Goal: Information Seeking & Learning: Learn about a topic

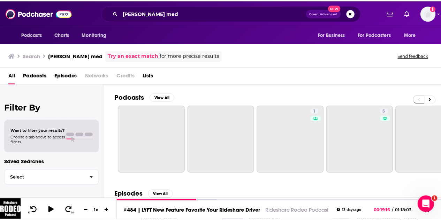
scroll to position [98, 0]
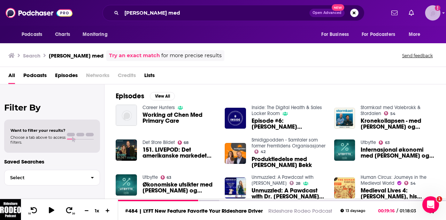
click at [431, 16] on img "Logged in as egilfenbaum" at bounding box center [432, 12] width 15 height 15
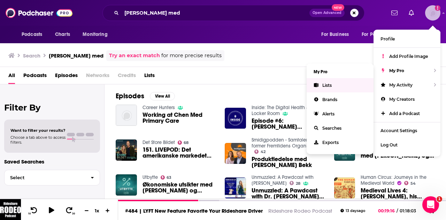
click at [309, 85] on link "Lists" at bounding box center [340, 85] width 67 height 14
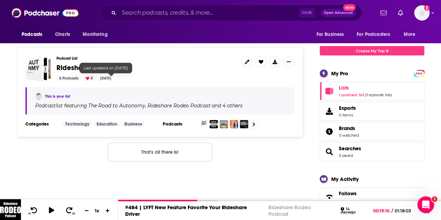
scroll to position [70, 0]
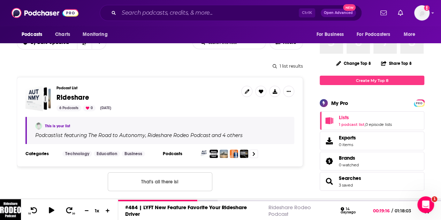
click at [75, 100] on span "Rideshare" at bounding box center [72, 97] width 33 height 9
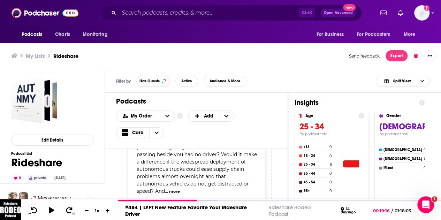
scroll to position [139, 0]
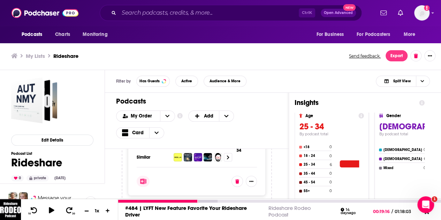
click at [83, 210] on button at bounding box center [86, 211] width 10 height 7
click at [106, 210] on icon at bounding box center [108, 210] width 6 height 5
click at [429, 214] on icon at bounding box center [426, 212] width 9 height 7
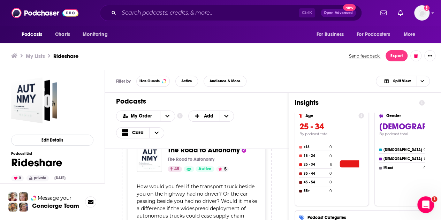
scroll to position [0, 0]
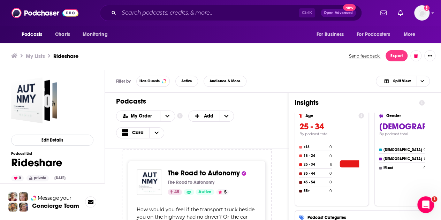
click at [219, 174] on span "The Road to Autonomy" at bounding box center [204, 173] width 72 height 9
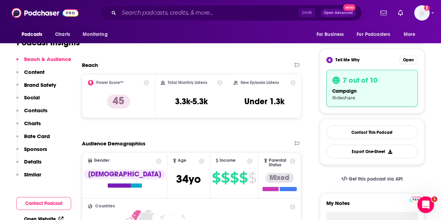
scroll to position [35, 0]
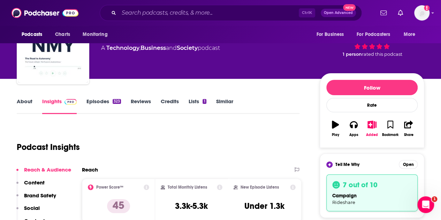
click at [24, 100] on link "About" at bounding box center [25, 106] width 16 height 16
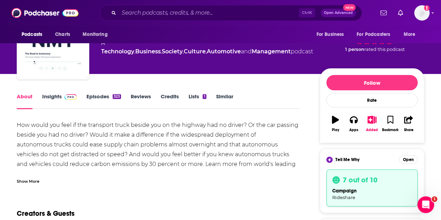
scroll to position [70, 0]
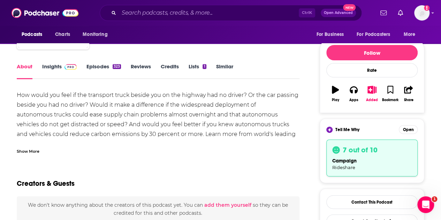
click at [30, 152] on div "Show More" at bounding box center [28, 151] width 23 height 7
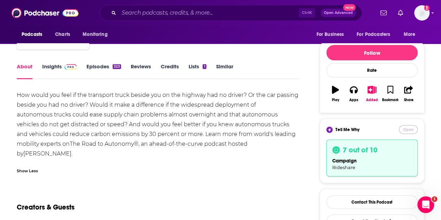
click at [408, 127] on button "Open" at bounding box center [408, 129] width 19 height 9
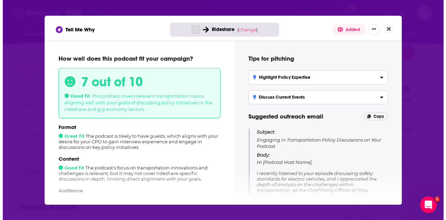
scroll to position [0, 0]
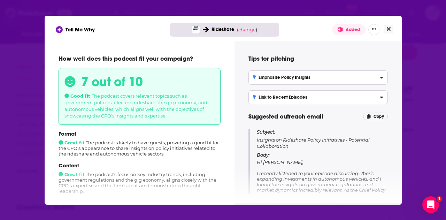
drag, startPoint x: 387, startPoint y: 31, endPoint x: 345, endPoint y: 66, distance: 54.7
click at [387, 48] on div "Tell Me Why Rideshare ( change ) Added How well does this podcast fit your camp…" at bounding box center [223, 110] width 357 height 189
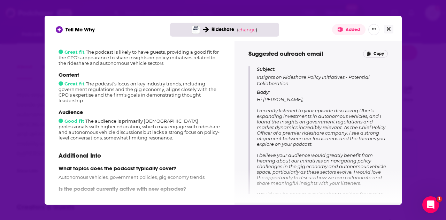
scroll to position [131, 0]
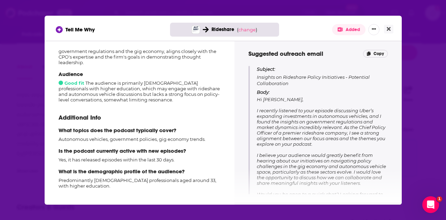
click at [386, 31] on button "Close" at bounding box center [388, 29] width 9 height 9
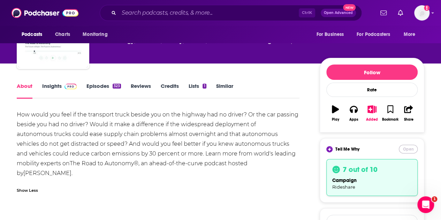
scroll to position [35, 0]
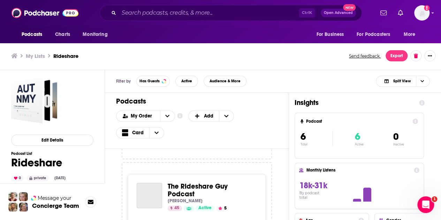
scroll to position [593, 0]
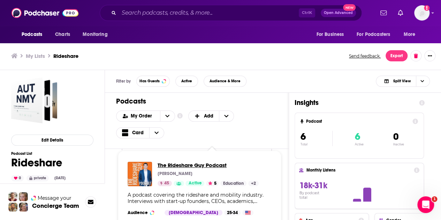
click at [209, 167] on span "The Rideshare Guy Podcast" at bounding box center [208, 165] width 101 height 7
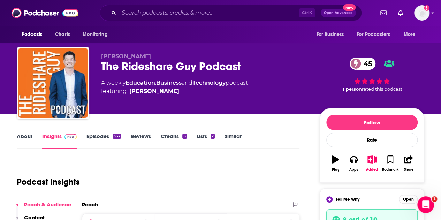
click at [24, 137] on link "About" at bounding box center [25, 141] width 16 height 16
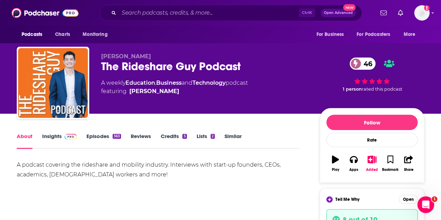
scroll to position [35, 0]
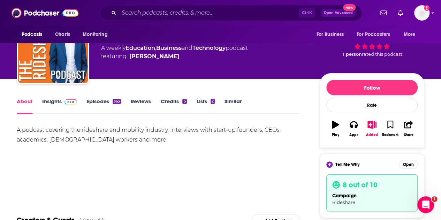
click at [27, 131] on div "A podcast covering the rideshare and mobility industry. Interviews with start-u…" at bounding box center [158, 135] width 283 height 20
click at [28, 131] on div "A podcast covering the rideshare and mobility industry. Interviews with start-u…" at bounding box center [158, 135] width 283 height 20
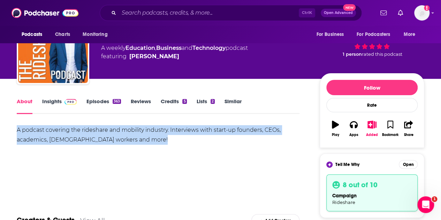
click at [28, 131] on div "A podcast covering the rideshare and mobility industry. Interviews with start-u…" at bounding box center [158, 135] width 283 height 20
copy div "A podcast covering the rideshare and mobility industry. Interviews with start-u…"
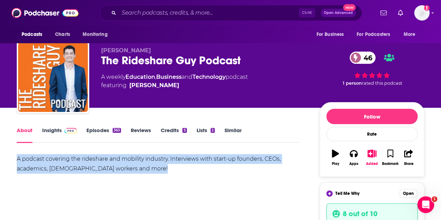
scroll to position [0, 0]
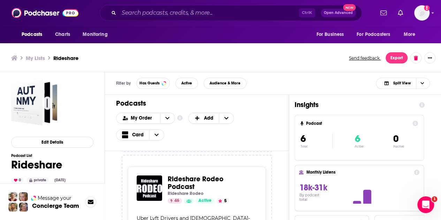
scroll to position [209, 0]
